Goal: Task Accomplishment & Management: Complete application form

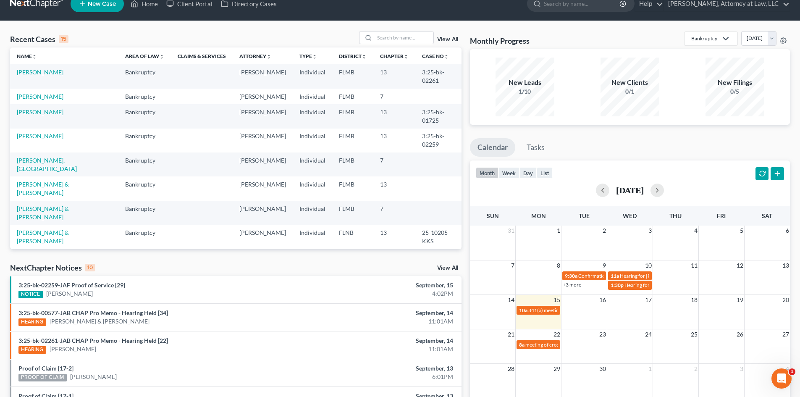
scroll to position [15, 0]
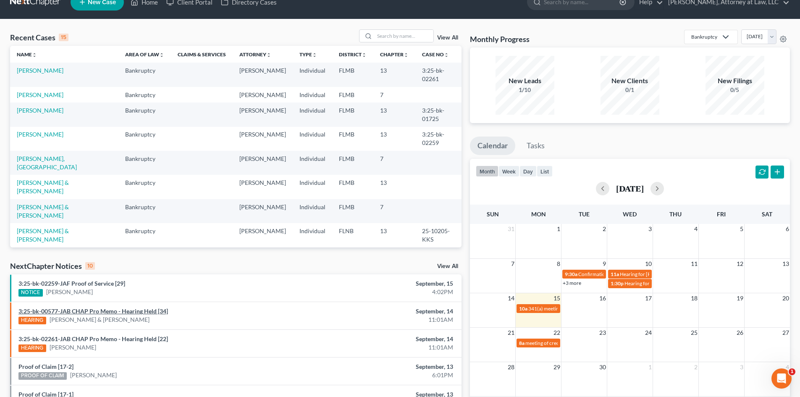
click at [136, 310] on link "3:25-bk-00577-JAB CHAP Pro Memo - Hearing Held [34]" at bounding box center [92, 310] width 149 height 7
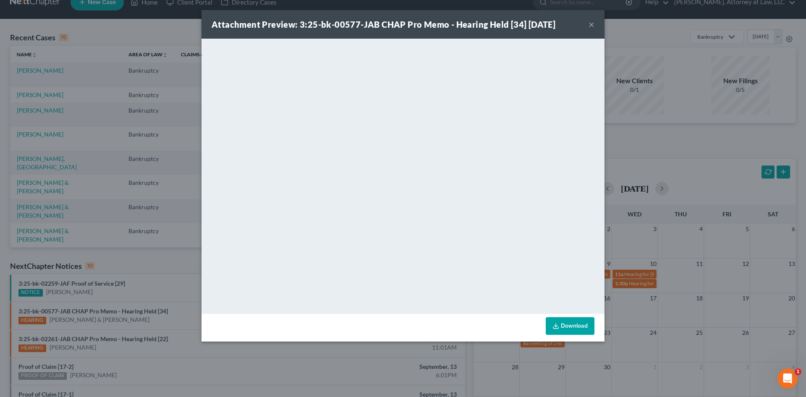
click at [593, 27] on button "×" at bounding box center [592, 24] width 6 height 10
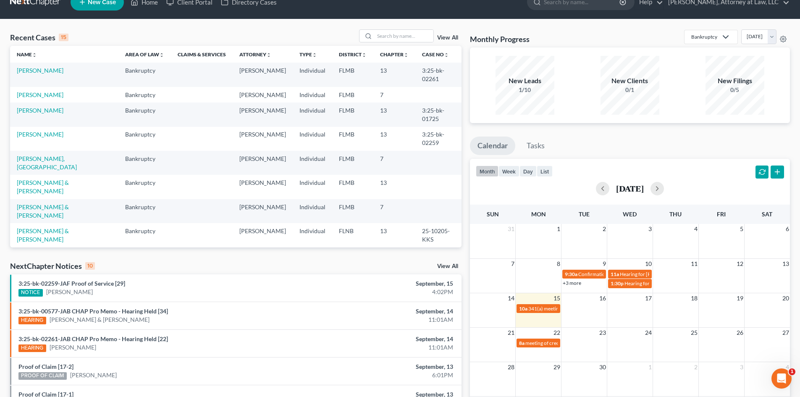
click at [466, 126] on div "Monthly Progress Bankruptcy Bankruptcy Civil Litigation and Disputes Criminal L…" at bounding box center [630, 296] width 328 height 535
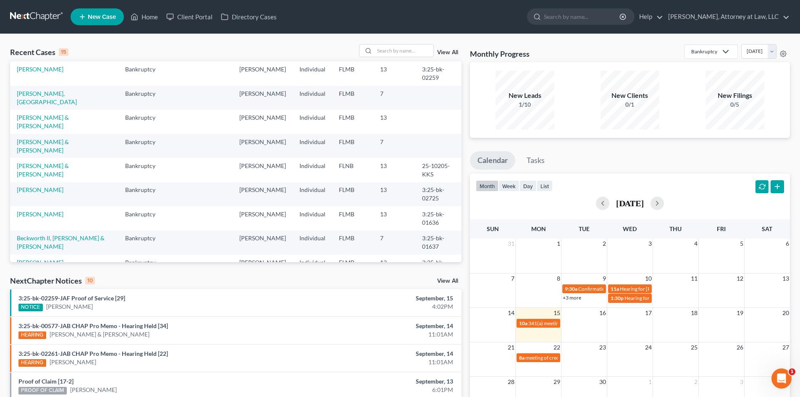
scroll to position [80, 0]
click at [57, 193] on link "[PERSON_NAME]" at bounding box center [40, 189] width 47 height 7
select select "6"
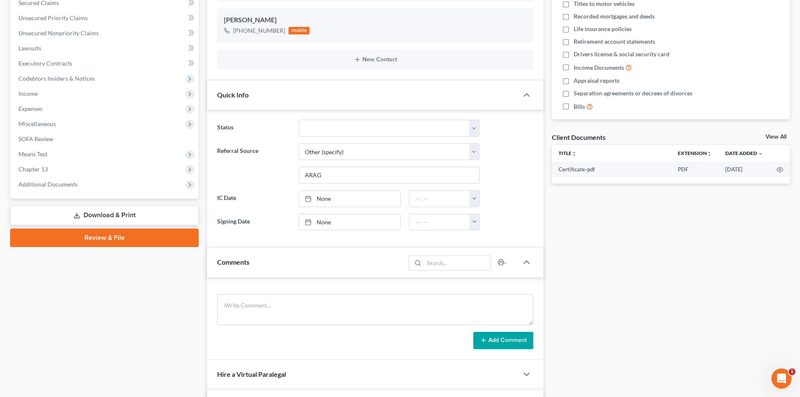
scroll to position [182, 0]
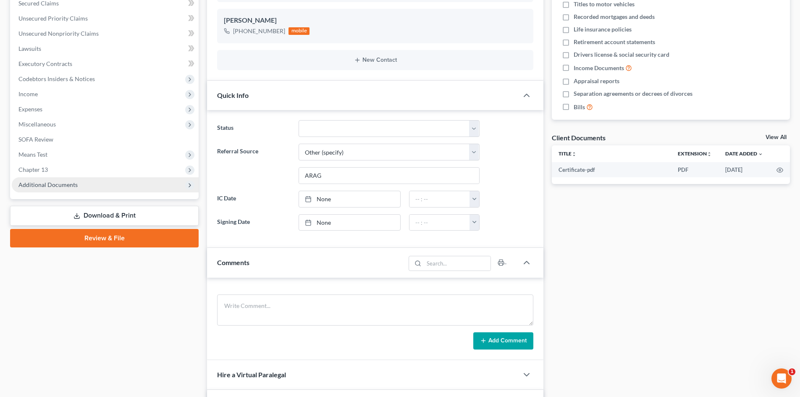
click at [162, 181] on span "Additional Documents" at bounding box center [105, 184] width 187 height 15
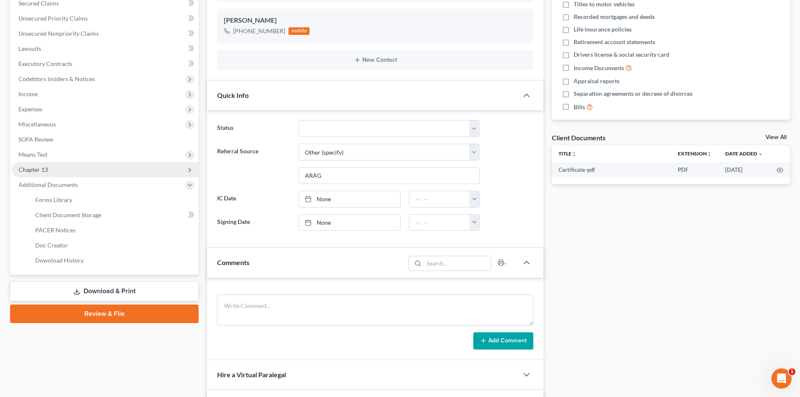
click at [169, 170] on span "Chapter 13" at bounding box center [105, 169] width 187 height 15
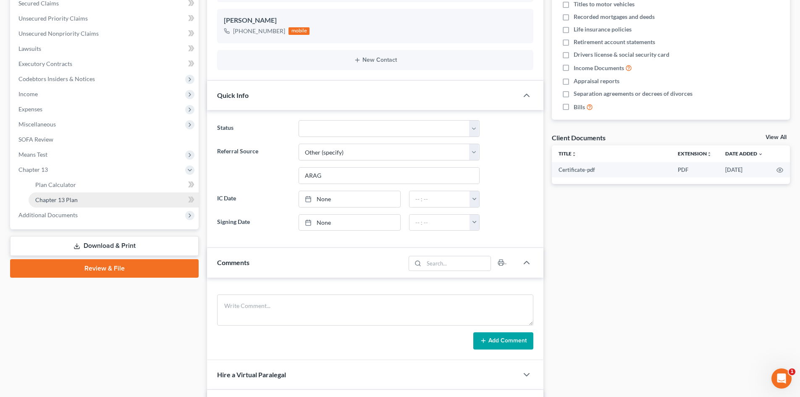
click at [157, 205] on link "Chapter 13 Plan" at bounding box center [114, 199] width 170 height 15
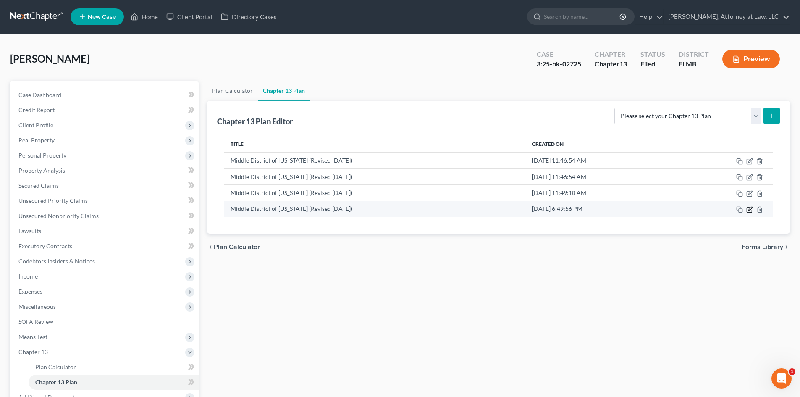
click at [753, 210] on icon "button" at bounding box center [749, 209] width 7 height 7
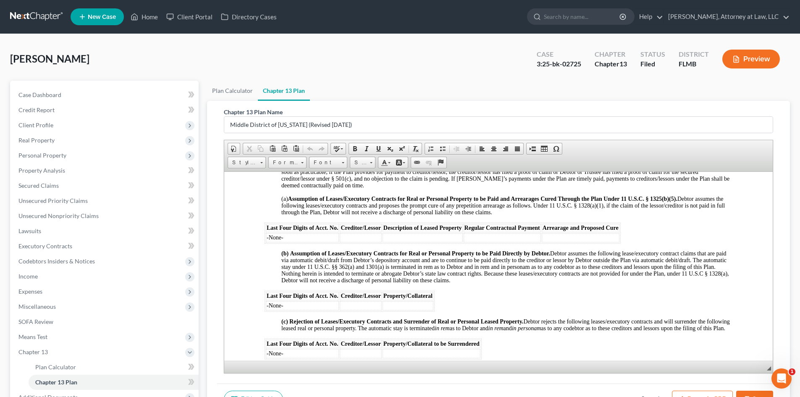
scroll to position [1367, 0]
click at [790, 218] on div "Plan Calculator Chapter 13 Plan Chapter 13 Plan Name Middle District of [US_STA…" at bounding box center [498, 270] width 591 height 379
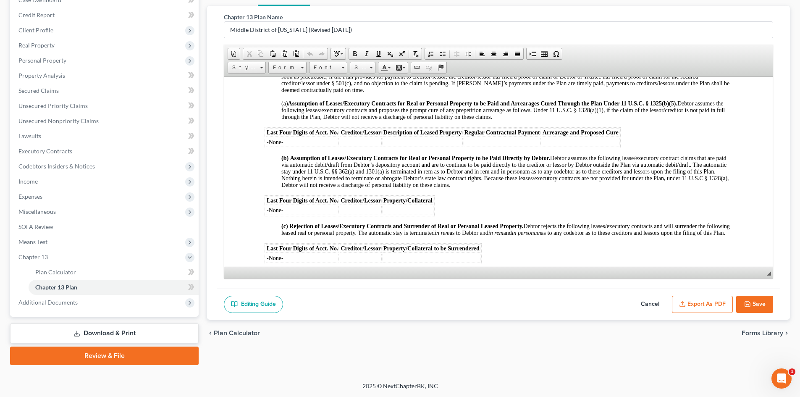
click at [653, 304] on button "Cancel" at bounding box center [650, 305] width 37 height 18
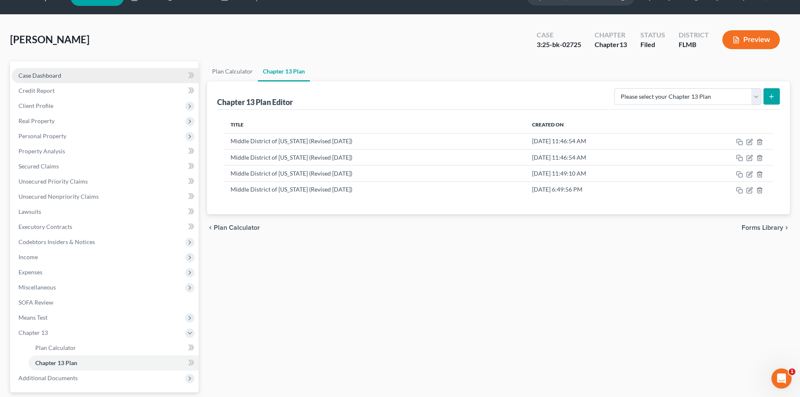
scroll to position [0, 0]
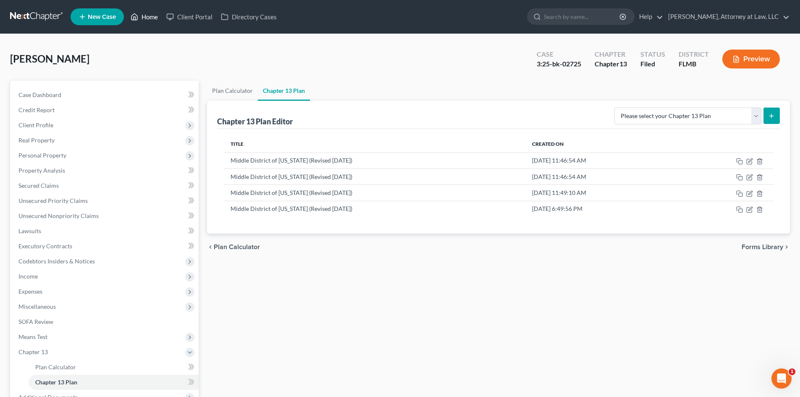
click at [155, 15] on link "Home" at bounding box center [144, 16] width 36 height 15
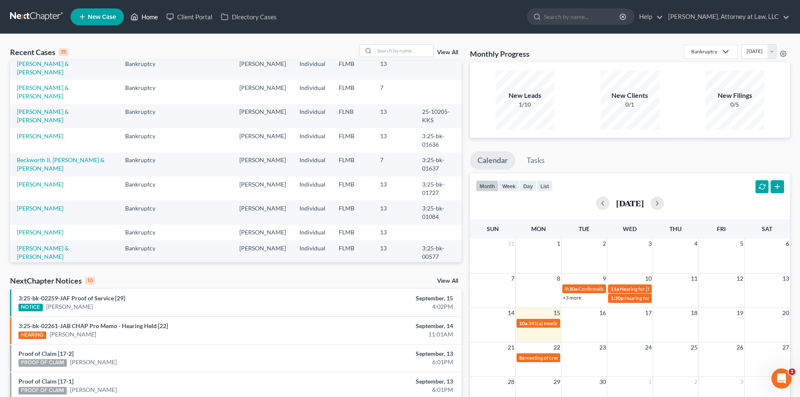
scroll to position [160, 0]
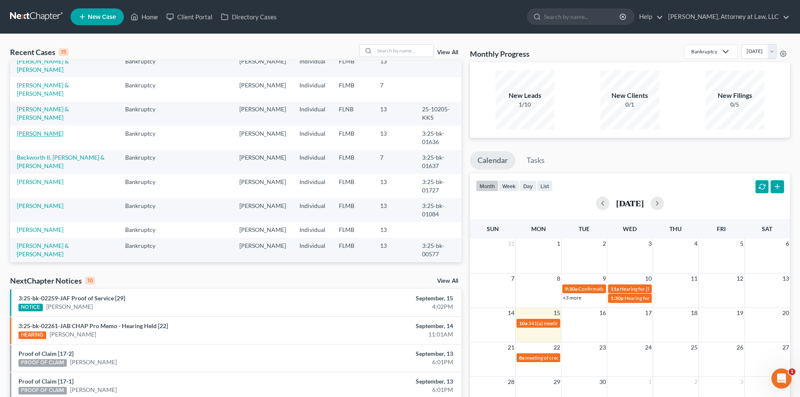
click at [50, 137] on link "[PERSON_NAME]" at bounding box center [40, 133] width 47 height 7
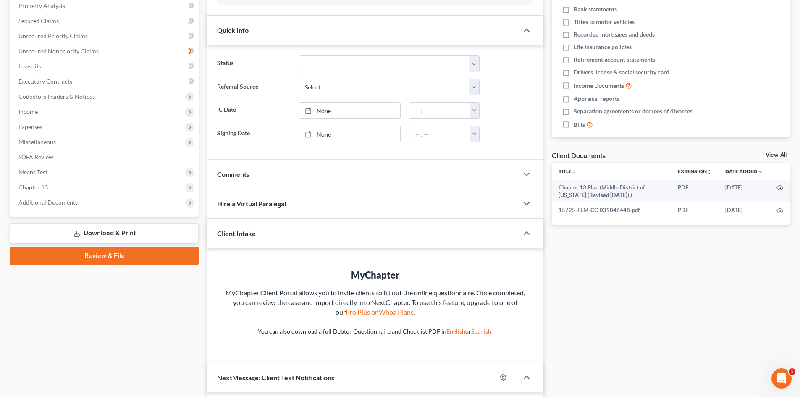
scroll to position [170, 0]
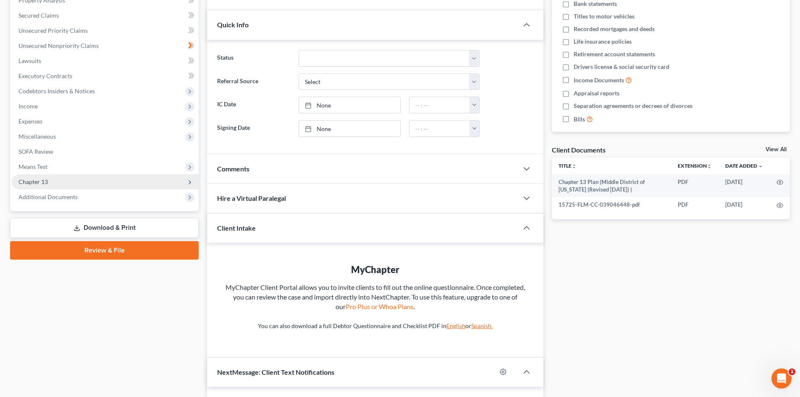
click at [126, 187] on span "Chapter 13" at bounding box center [105, 181] width 187 height 15
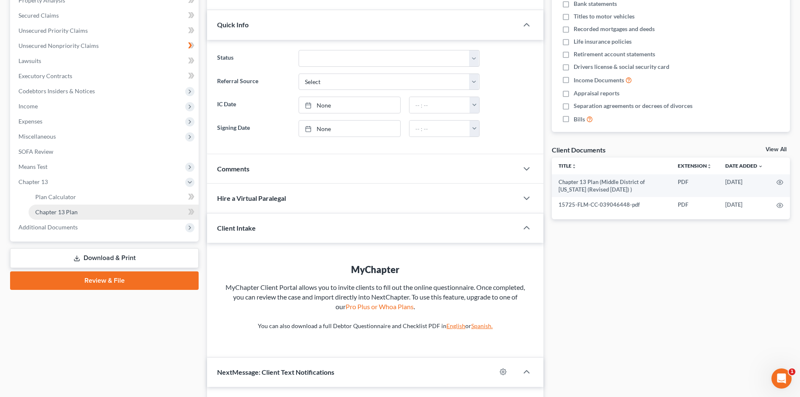
click at [117, 212] on link "Chapter 13 Plan" at bounding box center [114, 212] width 170 height 15
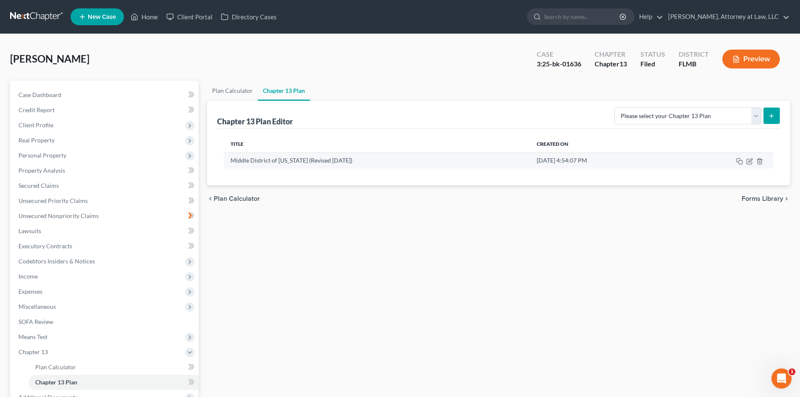
click at [379, 163] on td "Middle District of [US_STATE] (Revised [DATE])" at bounding box center [377, 160] width 306 height 16
click at [750, 161] on icon "button" at bounding box center [750, 160] width 4 height 4
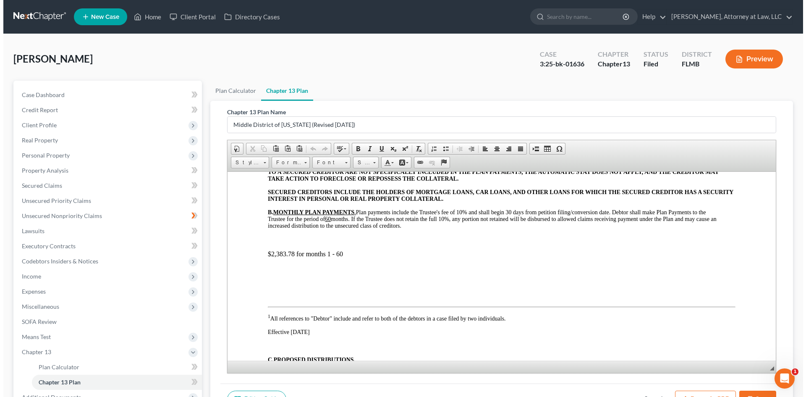
scroll to position [275, 0]
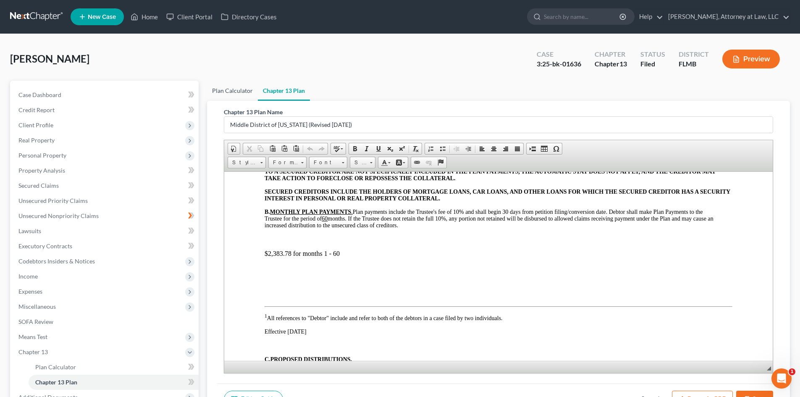
click at [227, 90] on link "Plan Calculator" at bounding box center [232, 91] width 51 height 20
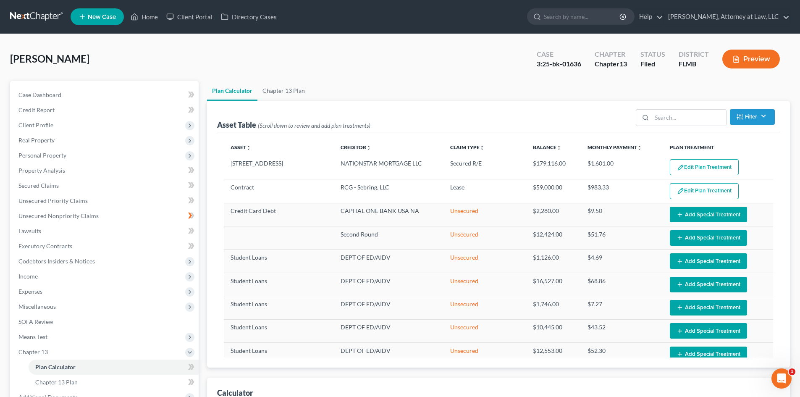
select select "59"
click at [283, 93] on link "Chapter 13 Plan" at bounding box center [283, 91] width 52 height 20
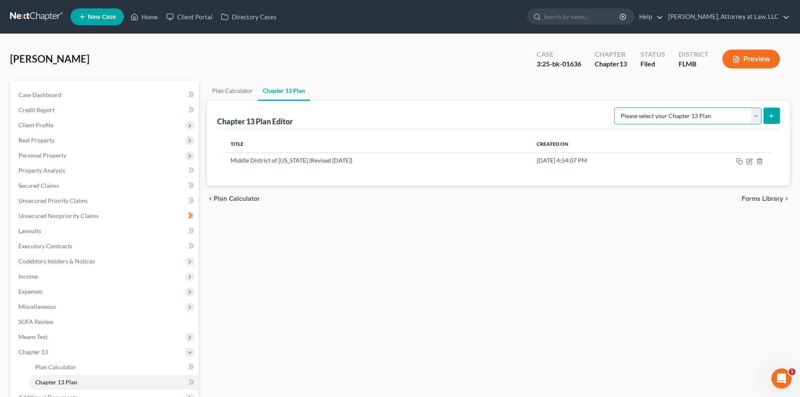
click at [757, 118] on select "Please select your Chapter 13 Plan Middle District of [US_STATE][GEOGRAPHIC_DAT…" at bounding box center [687, 116] width 147 height 17
select select "2"
click at [624, 108] on select "Please select your Chapter 13 Plan Middle District of [US_STATE][GEOGRAPHIC_DAT…" at bounding box center [687, 116] width 147 height 17
click at [774, 118] on icon "submit" at bounding box center [771, 116] width 7 height 7
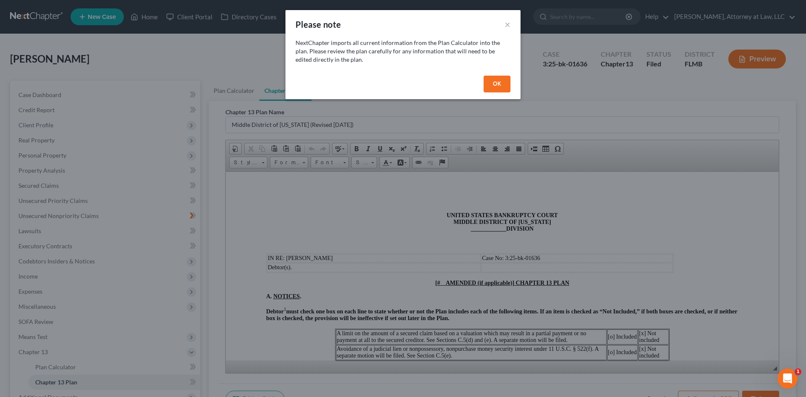
click at [501, 82] on button "OK" at bounding box center [497, 84] width 27 height 17
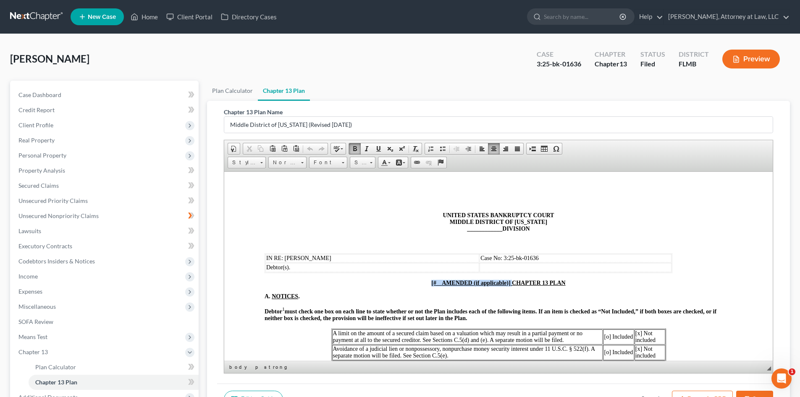
drag, startPoint x: 509, startPoint y: 281, endPoint x: 413, endPoint y: 283, distance: 96.6
click at [413, 283] on p "[# AMENDED (if applicable)] CHAPTER 13 PLAN" at bounding box center [499, 282] width 468 height 7
drag, startPoint x: 497, startPoint y: 229, endPoint x: 462, endPoint y: 228, distance: 34.9
click at [462, 228] on p "UNITED STATES BANKRUPTCY COURT MIDDLE DISTRICT OF [US_STATE] ____________ DIVIS…" at bounding box center [499, 222] width 468 height 20
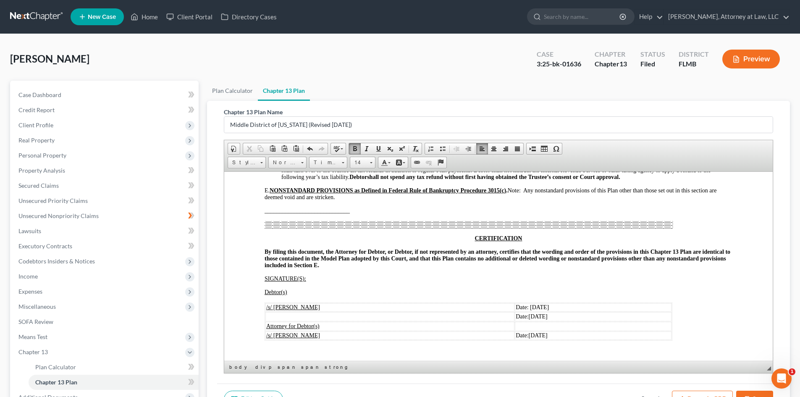
scroll to position [1777, 0]
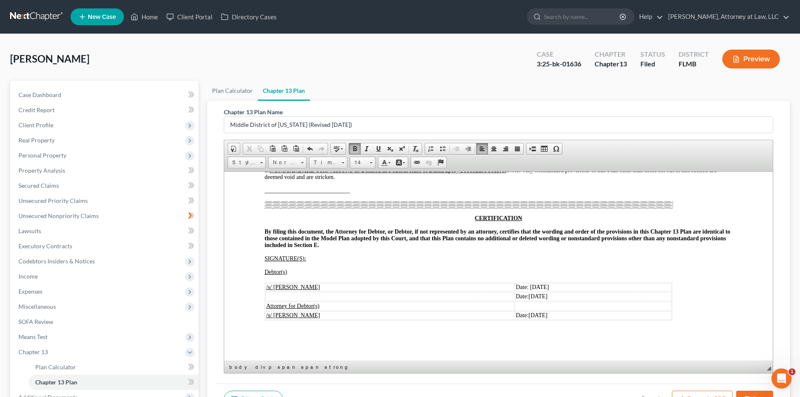
click at [781, 171] on div "Chapter 13 Plan Name Middle District of [US_STATE] (Revised [DATE]) Rich Text E…" at bounding box center [498, 258] width 583 height 314
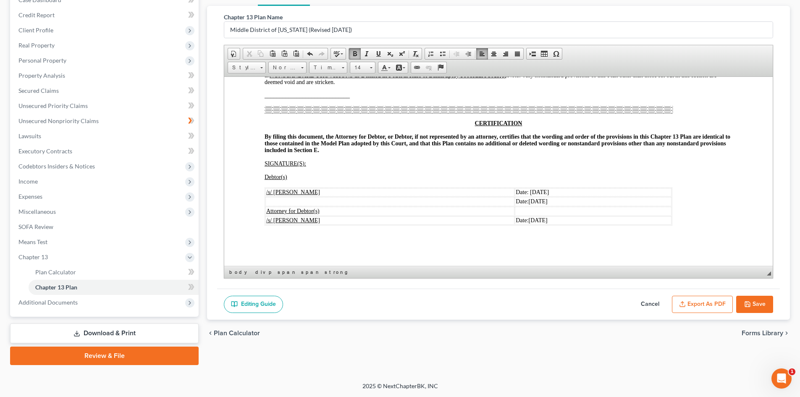
click at [749, 304] on polyline "button" at bounding box center [747, 305] width 3 height 2
select select "2"
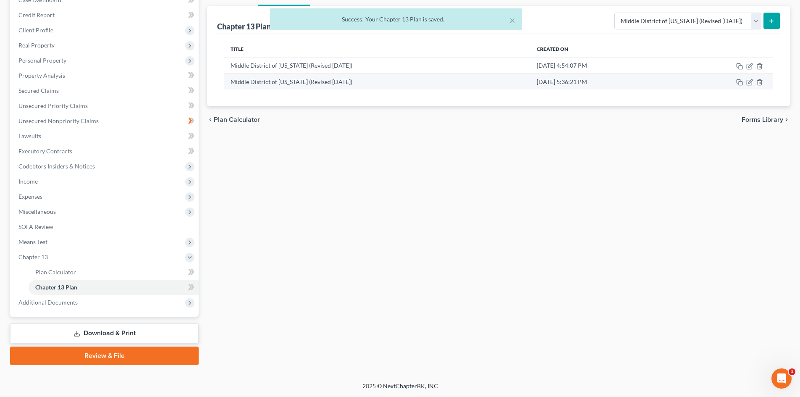
click at [530, 80] on td "[DATE] 5:36:21 PM" at bounding box center [602, 81] width 144 height 16
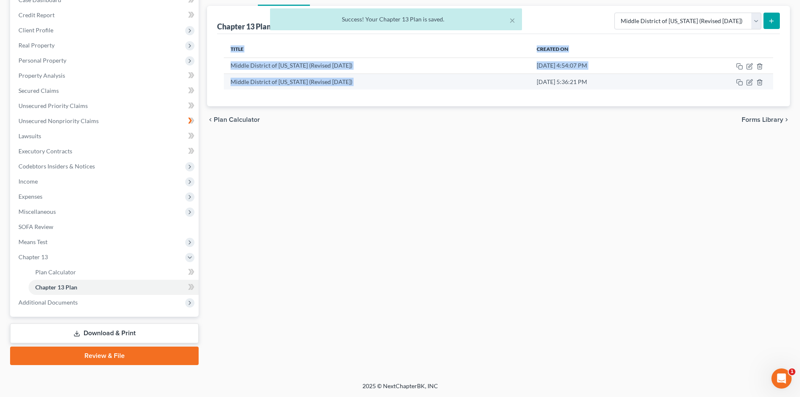
click at [530, 80] on td "[DATE] 5:36:21 PM" at bounding box center [602, 81] width 144 height 16
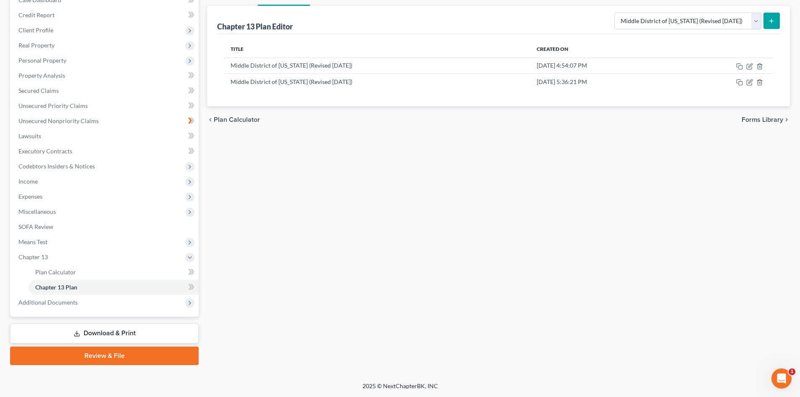
click at [485, 119] on div "chevron_left Plan Calculator Forms Library chevron_right" at bounding box center [498, 119] width 583 height 27
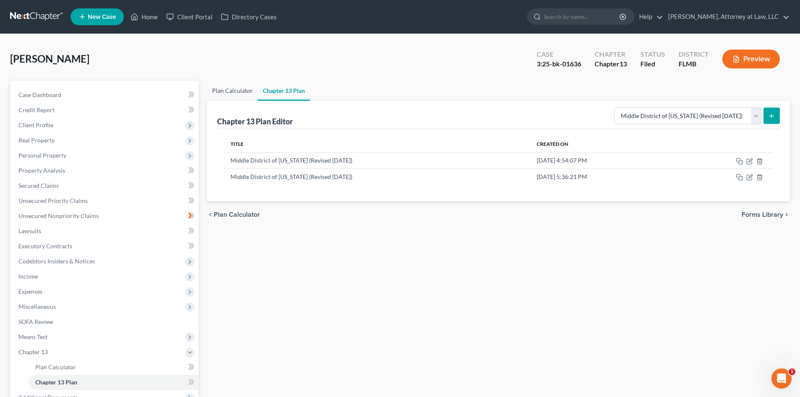
click at [233, 86] on link "Plan Calculator" at bounding box center [232, 91] width 51 height 20
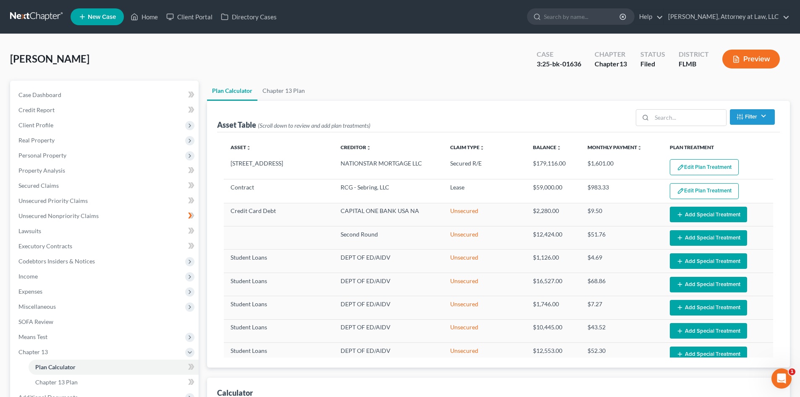
click at [395, 84] on ul "Plan Calculator Chapter 13 Plan" at bounding box center [498, 91] width 583 height 20
select select "59"
click at [396, 92] on ul "Plan Calculator Chapter 13 Plan" at bounding box center [498, 91] width 583 height 20
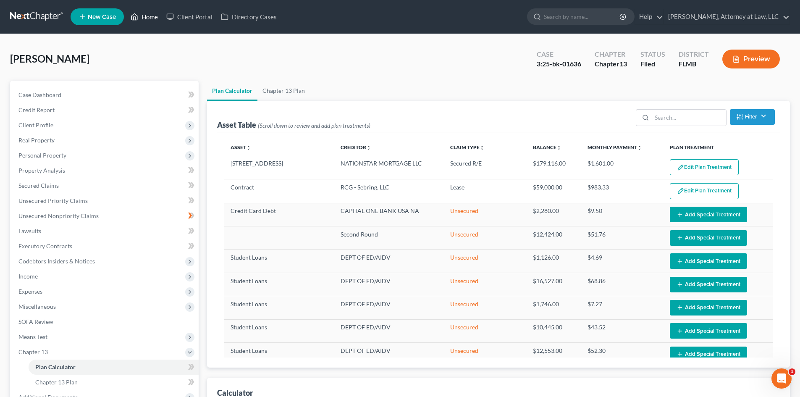
click at [147, 21] on link "Home" at bounding box center [144, 16] width 36 height 15
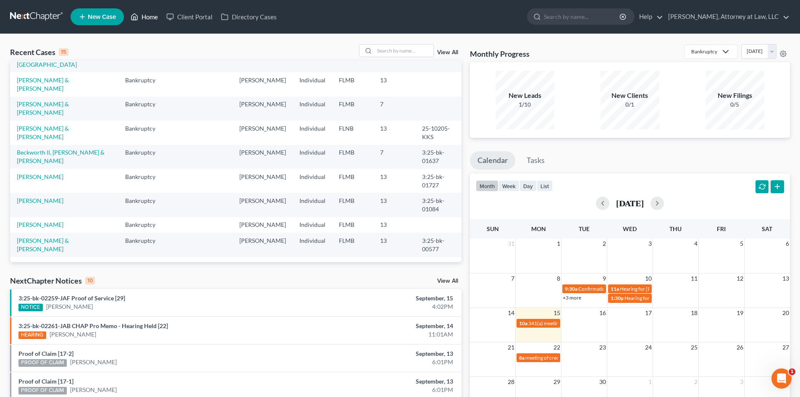
scroll to position [184, 0]
click at [69, 99] on link "[PERSON_NAME] & [PERSON_NAME]" at bounding box center [43, 107] width 52 height 16
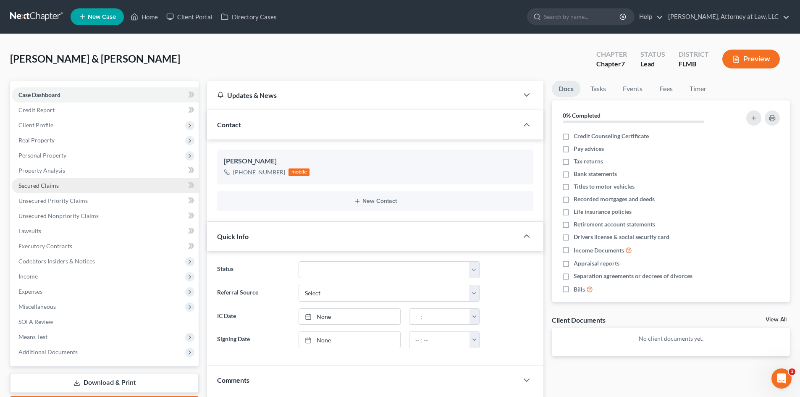
scroll to position [119, 0]
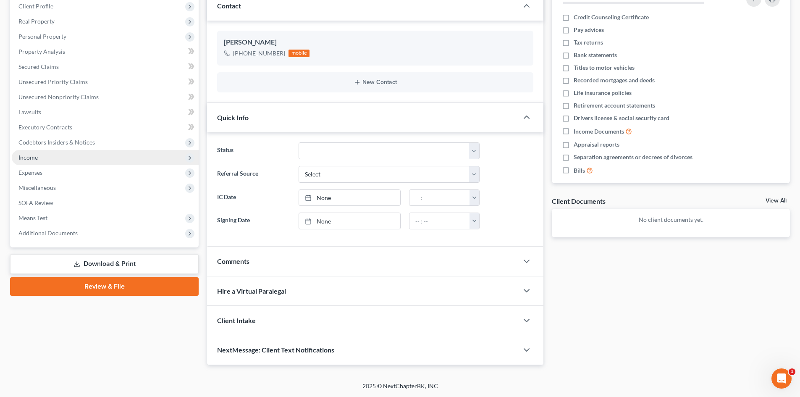
click at [127, 157] on span "Income" at bounding box center [105, 157] width 187 height 15
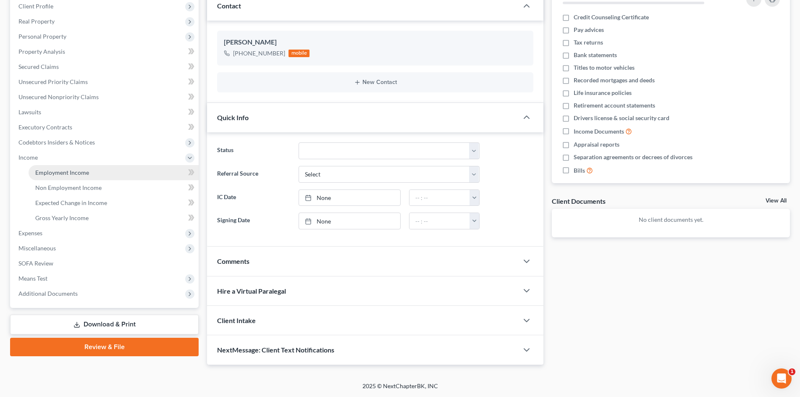
click at [129, 170] on link "Employment Income" at bounding box center [114, 172] width 170 height 15
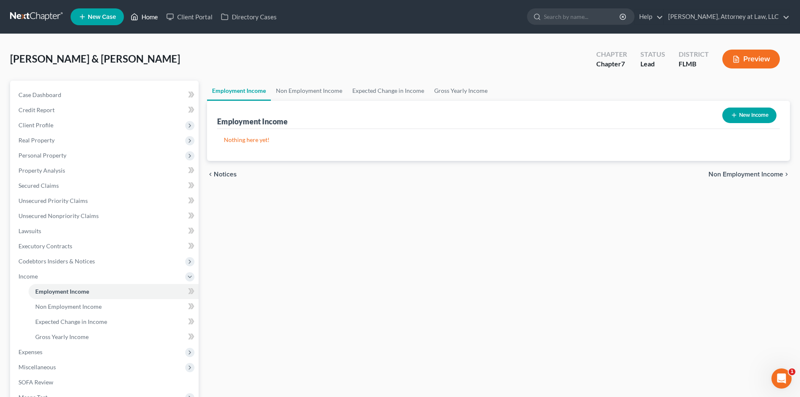
click at [153, 11] on link "Home" at bounding box center [144, 16] width 36 height 15
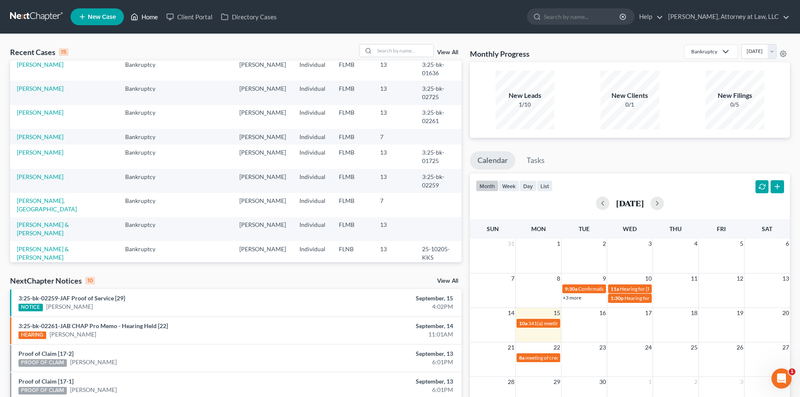
scroll to position [51, 0]
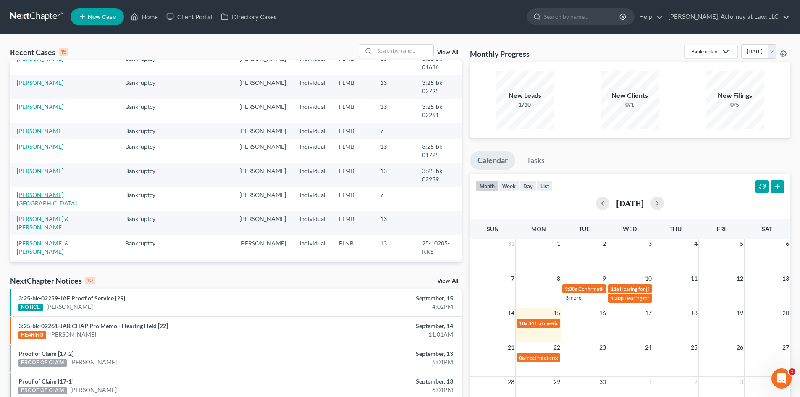
click at [54, 202] on link "[PERSON_NAME], [GEOGRAPHIC_DATA]" at bounding box center [47, 199] width 60 height 16
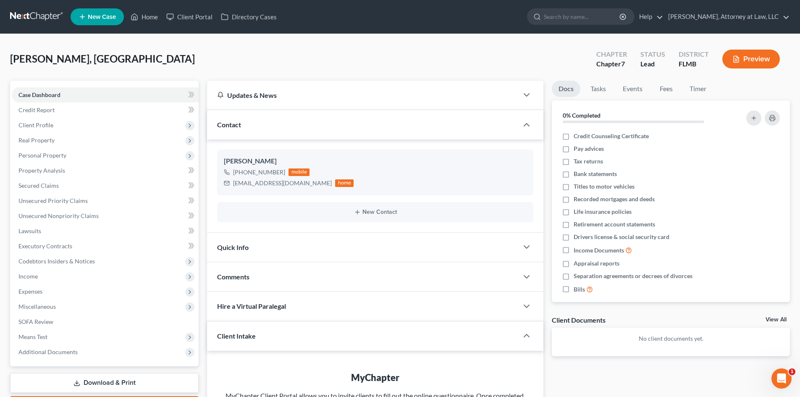
click at [204, 180] on div "Updates & News × District Notes Take a look at NextChapter's District Notes to …" at bounding box center [375, 288] width 345 height 414
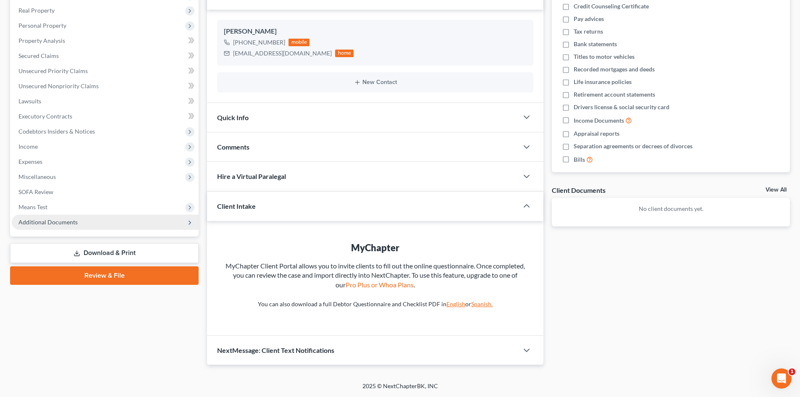
click at [124, 223] on span "Additional Documents" at bounding box center [105, 222] width 187 height 15
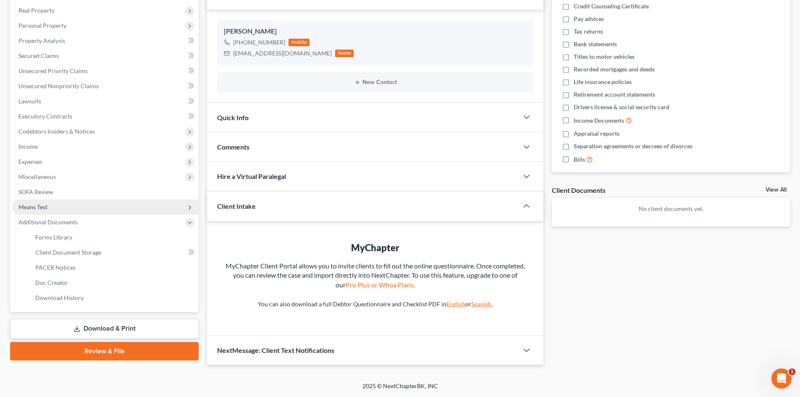
click at [129, 202] on span "Means Test" at bounding box center [105, 206] width 187 height 15
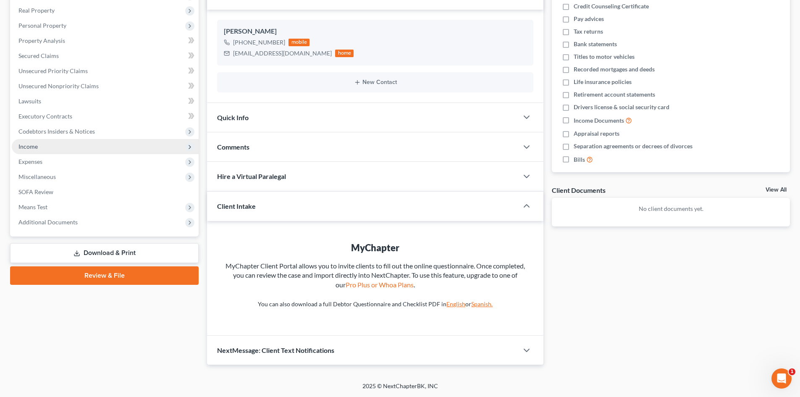
click at [143, 149] on span "Income" at bounding box center [105, 146] width 187 height 15
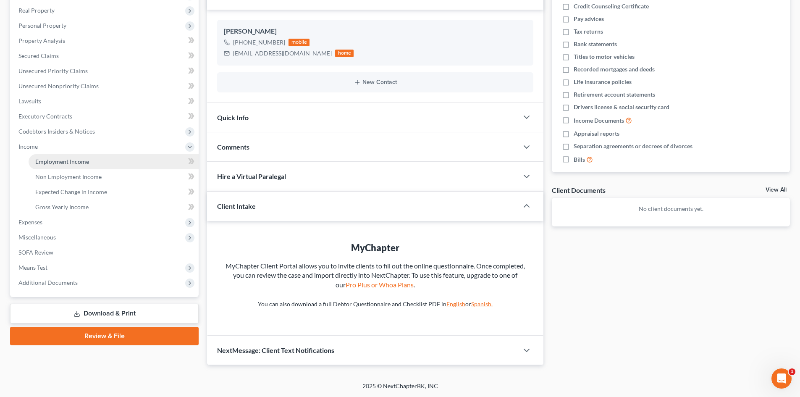
click at [146, 160] on link "Employment Income" at bounding box center [114, 161] width 170 height 15
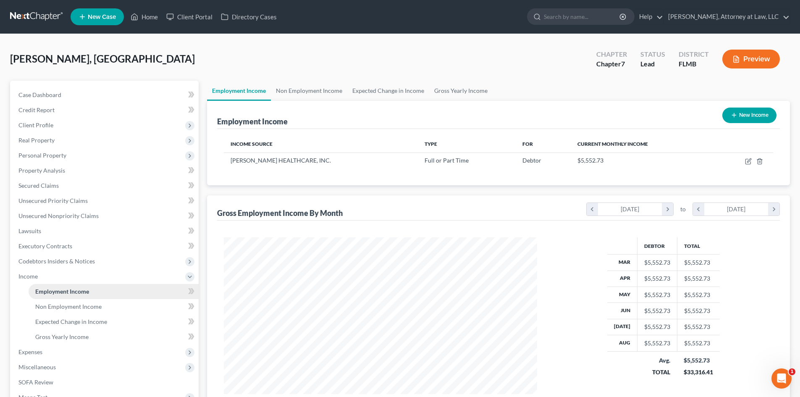
scroll to position [157, 330]
click at [307, 92] on link "Non Employment Income" at bounding box center [309, 91] width 76 height 20
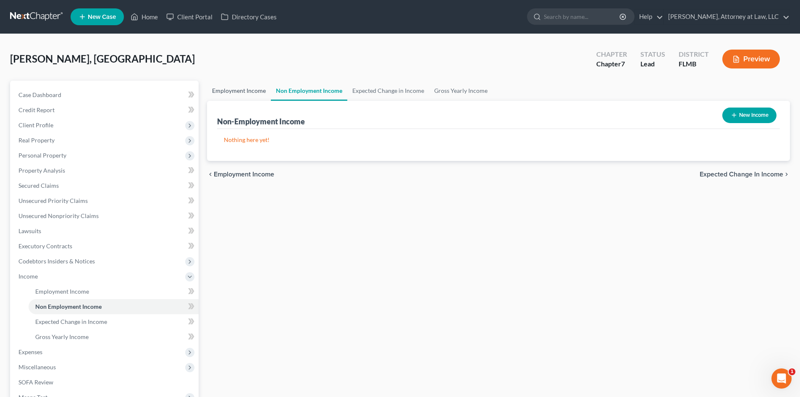
click at [256, 89] on link "Employment Income" at bounding box center [239, 91] width 64 height 20
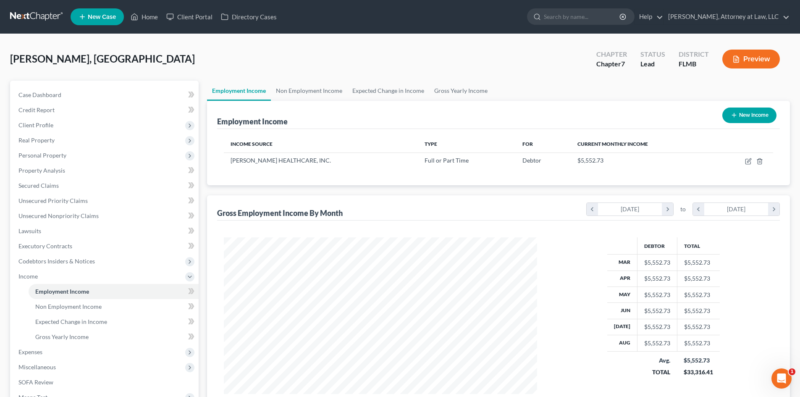
scroll to position [157, 330]
click at [203, 145] on div "Employment Income Non Employment Income Expected Change in Income Gross Yearly …" at bounding box center [498, 278] width 591 height 394
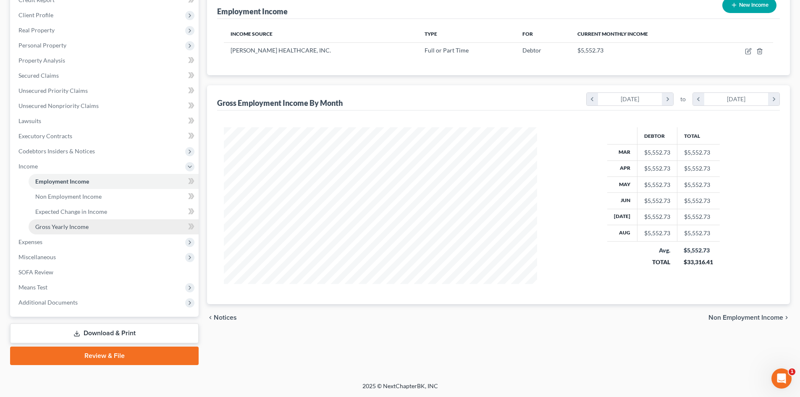
click at [90, 233] on link "Gross Yearly Income" at bounding box center [114, 226] width 170 height 15
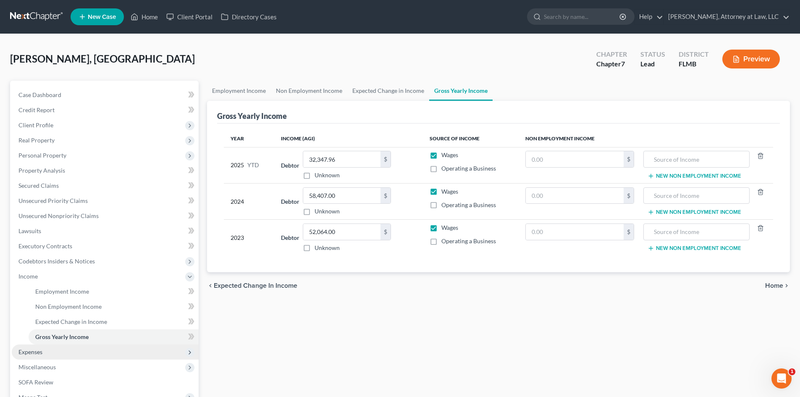
click at [86, 347] on span "Expenses" at bounding box center [105, 351] width 187 height 15
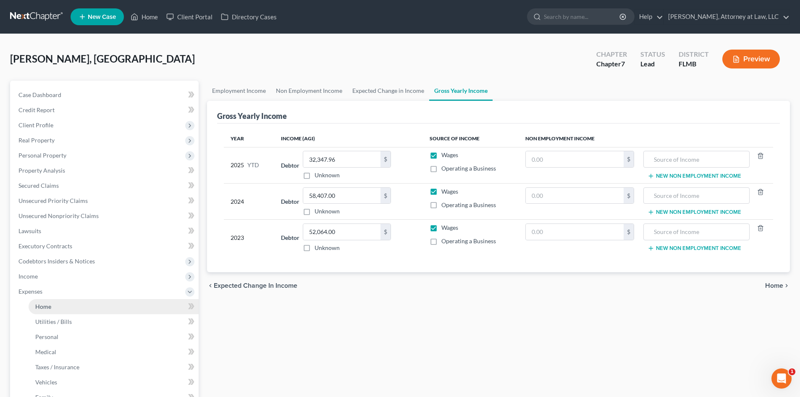
click at [126, 300] on link "Home" at bounding box center [114, 306] width 170 height 15
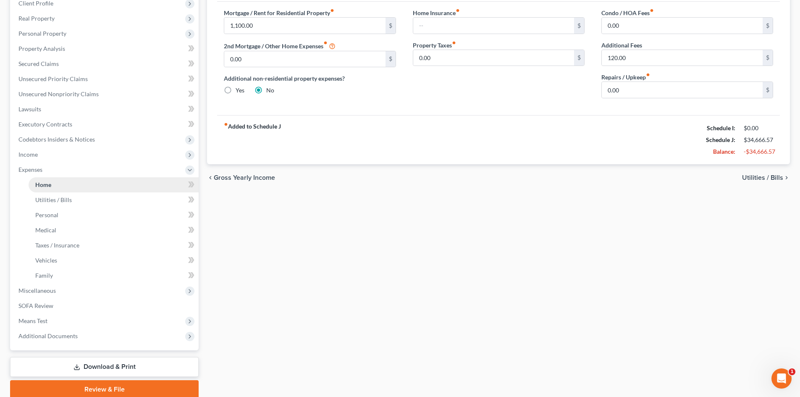
scroll to position [124, 0]
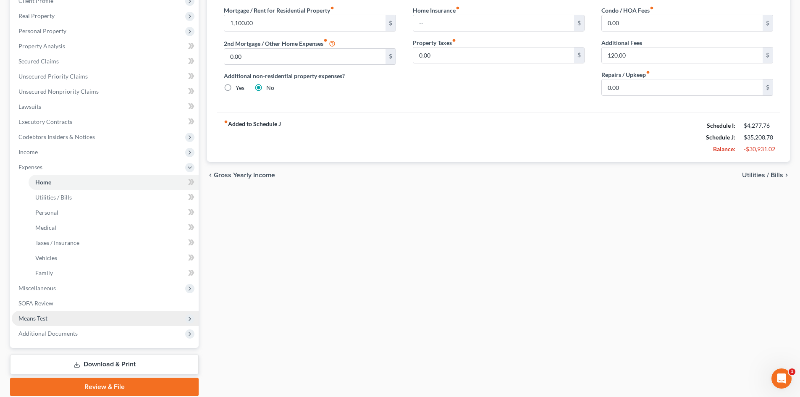
click at [147, 322] on span "Means Test" at bounding box center [105, 318] width 187 height 15
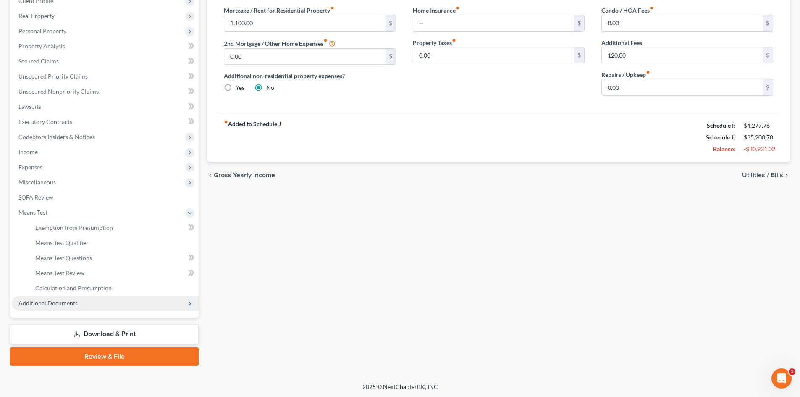
click at [141, 306] on span "Additional Documents" at bounding box center [105, 303] width 187 height 15
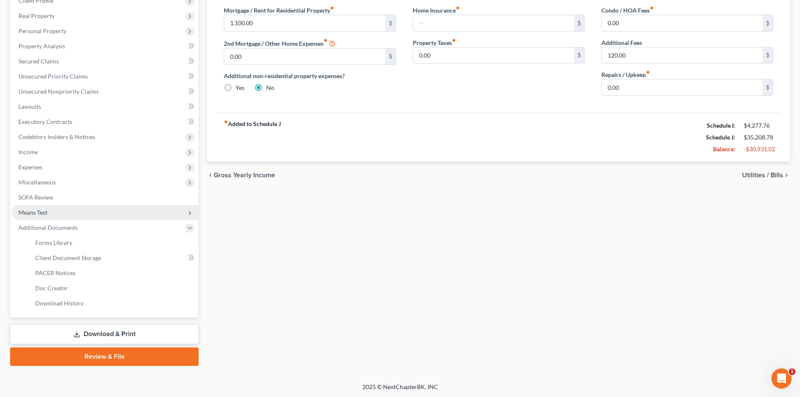
click at [147, 214] on span "Means Test" at bounding box center [105, 212] width 187 height 15
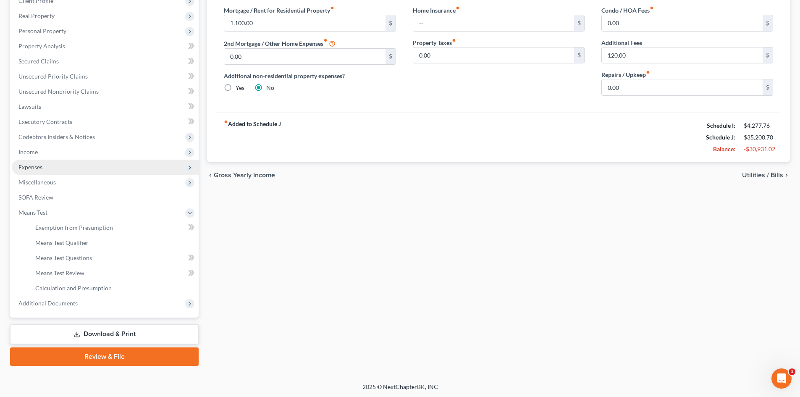
click at [152, 166] on span "Expenses" at bounding box center [105, 167] width 187 height 15
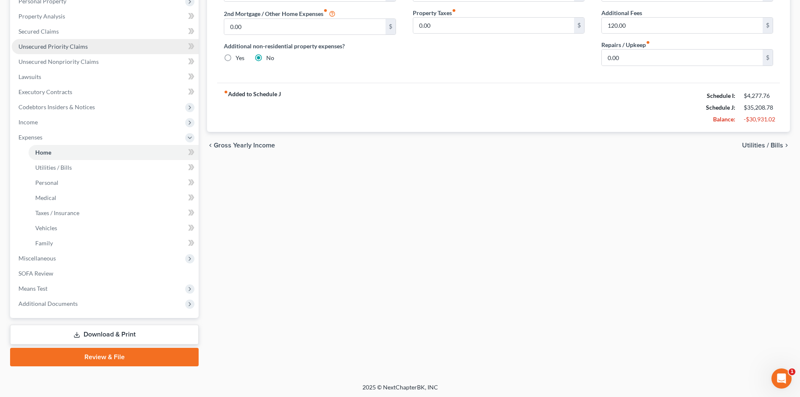
scroll to position [155, 0]
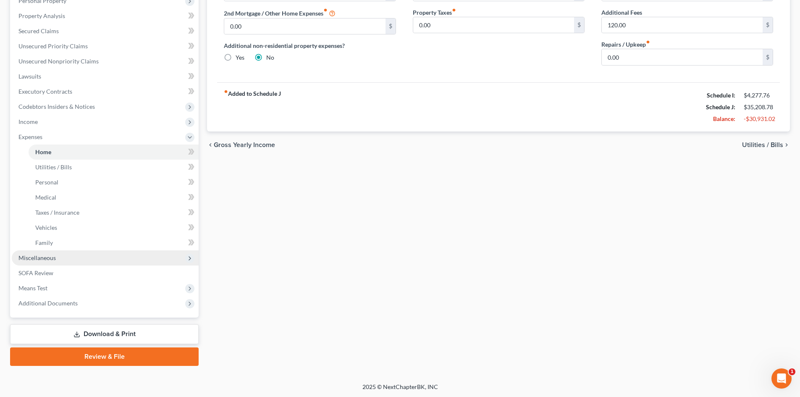
click at [142, 252] on span "Miscellaneous" at bounding box center [105, 257] width 187 height 15
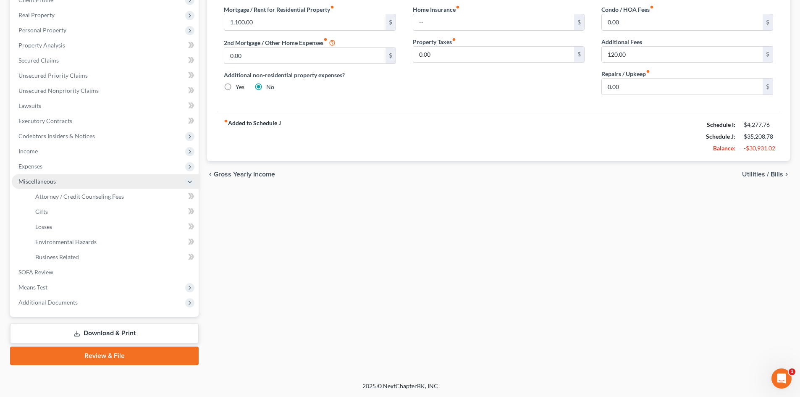
scroll to position [125, 0]
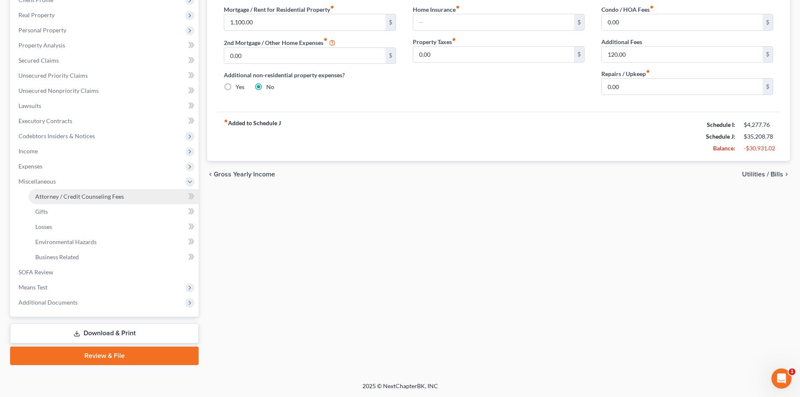
click at [154, 194] on link "Attorney / Credit Counseling Fees" at bounding box center [114, 196] width 170 height 15
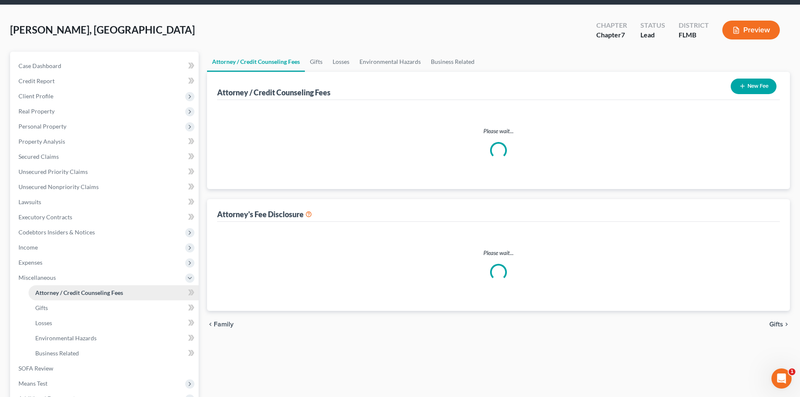
select select "0"
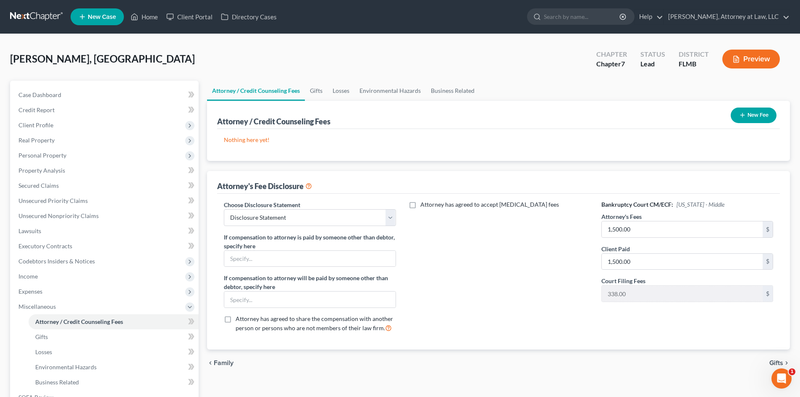
click at [768, 114] on button "New Fee" at bounding box center [754, 116] width 46 height 16
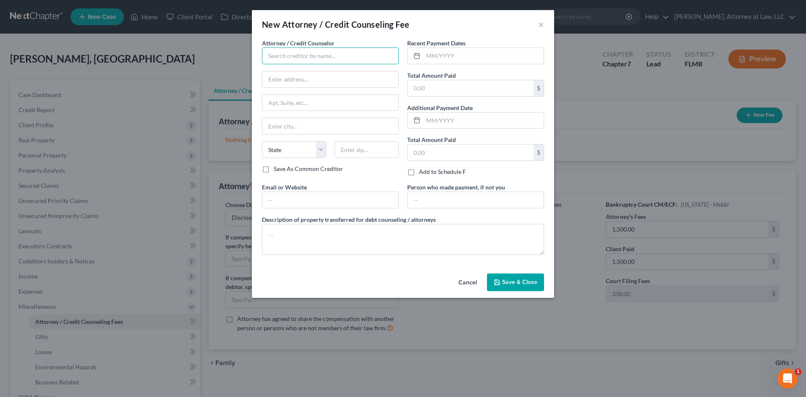
click at [364, 55] on input "text" at bounding box center [330, 55] width 137 height 17
click at [349, 70] on div "[PERSON_NAME], Attorney at Law, LLC" at bounding box center [320, 70] width 103 height 8
type input "[PERSON_NAME], Attorney at Law, LLC"
type input "[STREET_ADDRESS][PERSON_NAME]"
type input "[GEOGRAPHIC_DATA]"
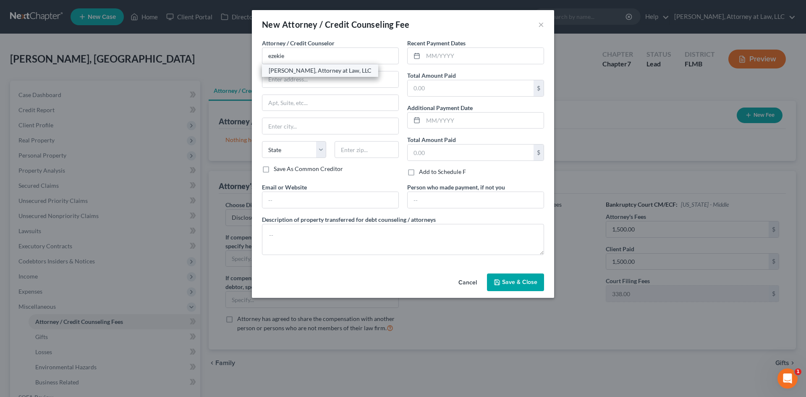
select select "9"
type input "32221"
click at [475, 84] on input "text" at bounding box center [471, 88] width 126 height 16
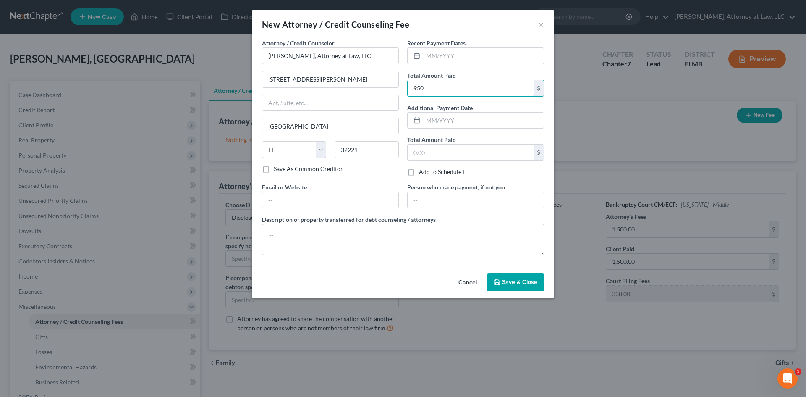
type input "950"
click at [497, 72] on div "Total Amount Paid 950 $" at bounding box center [475, 84] width 137 height 26
click at [517, 284] on span "Save & Close" at bounding box center [519, 281] width 35 height 7
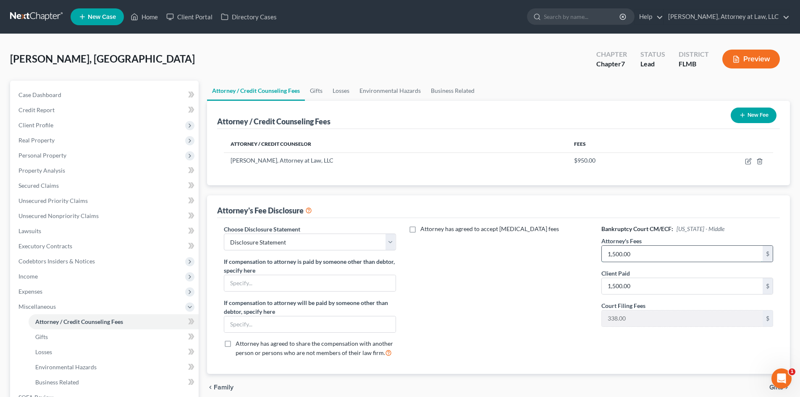
click at [630, 254] on input "1,500.00" at bounding box center [682, 254] width 161 height 16
type input "950"
click at [727, 284] on input "1,500.00" at bounding box center [682, 286] width 161 height 16
type input "950"
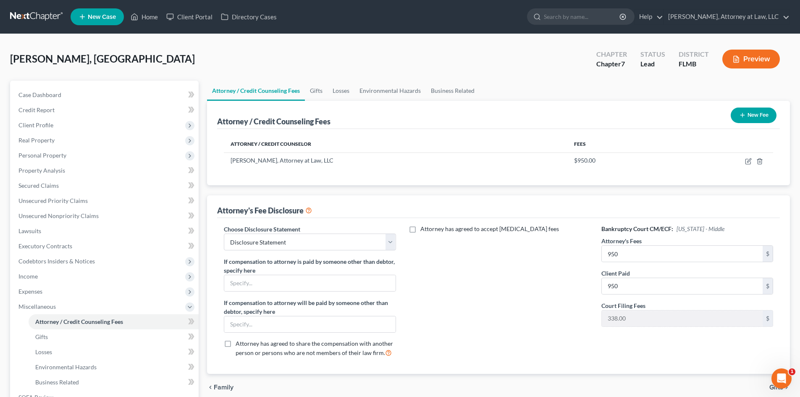
click at [687, 334] on div "Bankruptcy Court CM/ECF: [US_STATE] - Middle Attorney's Fees 950 $ Client Paid …" at bounding box center [687, 294] width 189 height 139
click at [537, 329] on div "Attorney has agreed to accept [MEDICAL_DATA] fees" at bounding box center [498, 294] width 189 height 139
click at [545, 60] on div "[PERSON_NAME], [GEOGRAPHIC_DATA] Upgraded Chapter Chapter 7 Status Lead Distric…" at bounding box center [400, 62] width 780 height 37
click at [147, 16] on link "Home" at bounding box center [144, 16] width 36 height 15
